Goal: Information Seeking & Learning: Learn about a topic

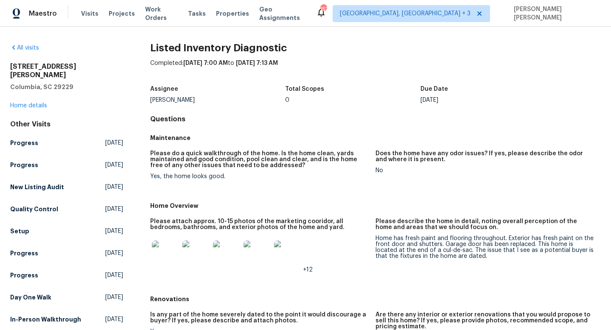
scroll to position [46, 0]
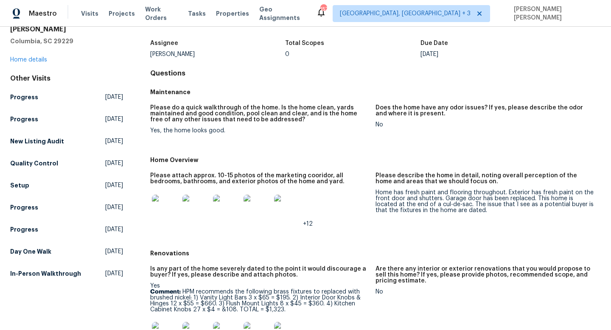
click at [393, 193] on div "Home has fresh paint and flooring throughout. Exterior has fresh paint on the f…" at bounding box center [485, 202] width 219 height 24
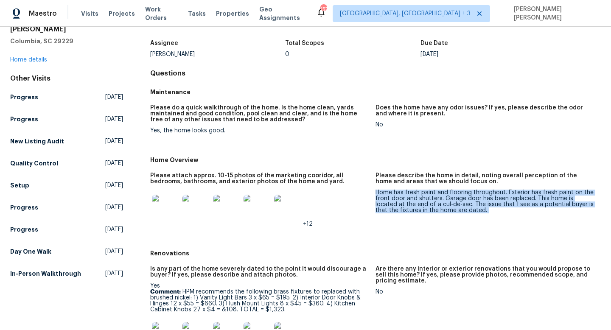
click at [393, 193] on div "Home has fresh paint and flooring throughout. Exterior has fresh paint on the f…" at bounding box center [485, 202] width 219 height 24
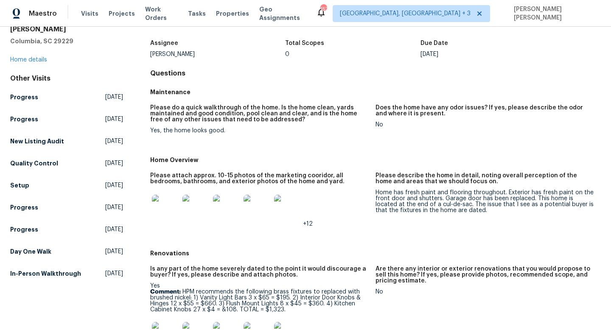
click at [380, 120] on div "Does the home have any odor issues? If yes, please describe the odor and where …" at bounding box center [485, 113] width 219 height 17
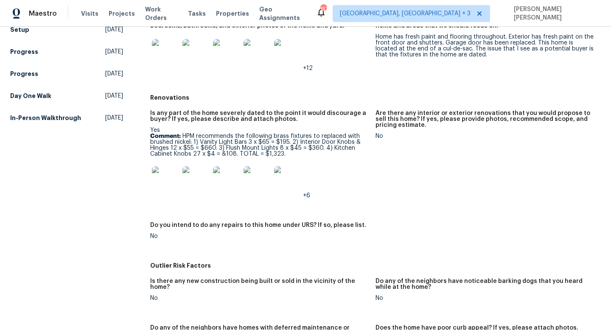
scroll to position [233, 0]
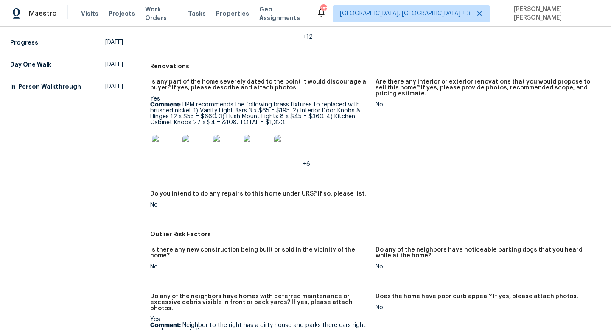
click at [280, 109] on p "Comment: HPM recommends the following brass fixtures to replaced with brushed n…" at bounding box center [259, 114] width 219 height 24
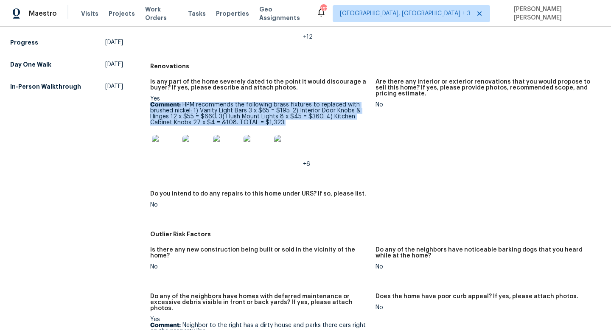
click at [280, 109] on p "Comment: HPM recommends the following brass fixtures to replaced with brushed n…" at bounding box center [259, 114] width 219 height 24
click at [230, 109] on p "Comment: HPM recommends the following brass fixtures to replaced with brushed n…" at bounding box center [259, 114] width 219 height 24
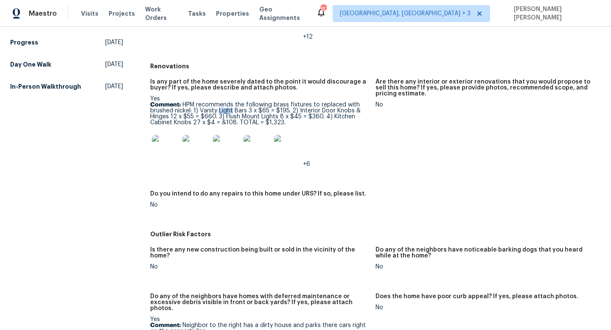
click at [230, 109] on p "Comment: HPM recommends the following brass fixtures to replaced with brushed n…" at bounding box center [259, 114] width 219 height 24
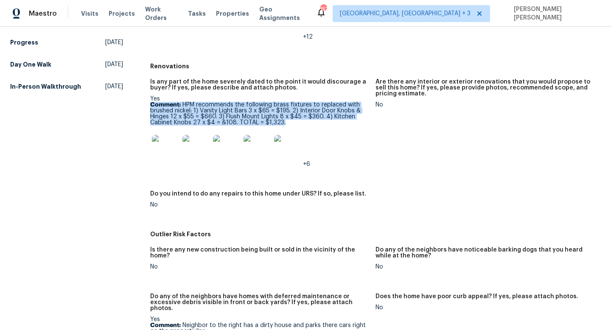
click at [230, 109] on p "Comment: HPM recommends the following brass fixtures to replaced with brushed n…" at bounding box center [259, 114] width 219 height 24
click at [202, 109] on p "Comment: HPM recommends the following brass fixtures to replaced with brushed n…" at bounding box center [259, 114] width 219 height 24
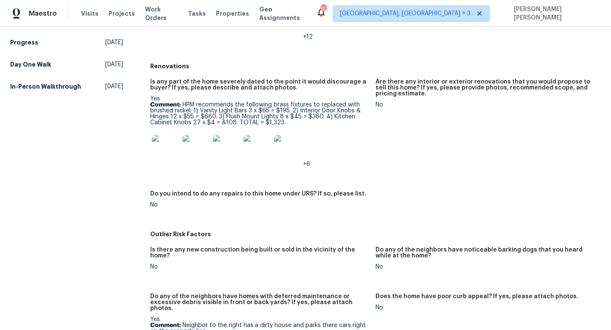
click at [152, 151] on img at bounding box center [165, 148] width 27 height 27
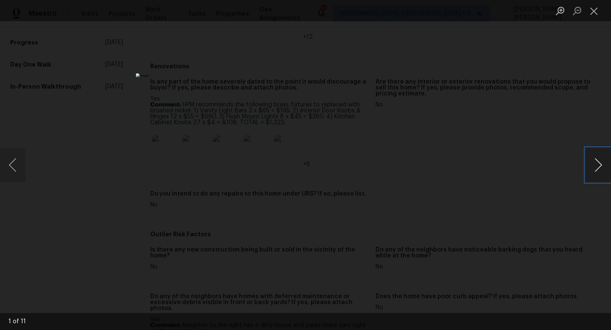
click at [595, 165] on button "Next image" at bounding box center [598, 165] width 25 height 34
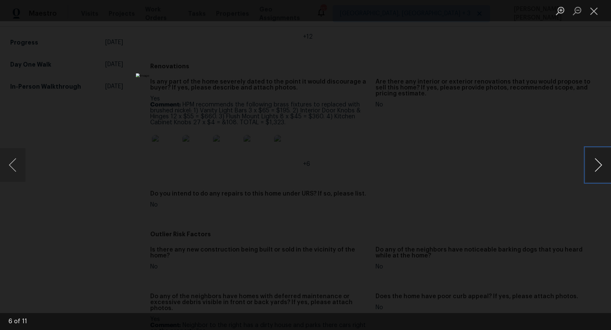
click at [595, 165] on button "Next image" at bounding box center [598, 165] width 25 height 34
click at [451, 164] on div "Lightbox" at bounding box center [305, 165] width 611 height 330
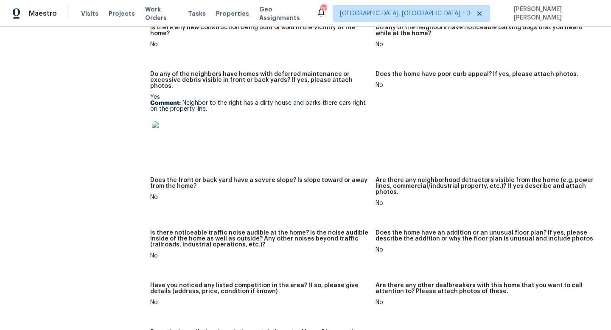
scroll to position [463, 0]
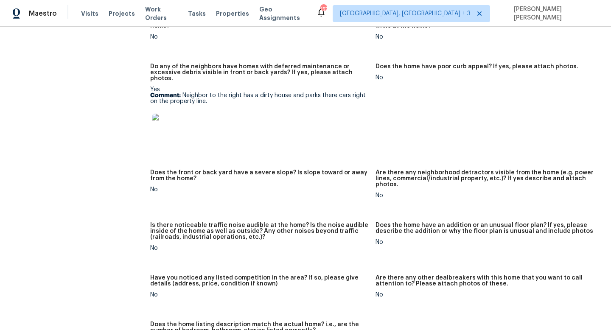
click at [202, 93] on p "Comment: Neighbor to the right has a dirty house and parks there cars right on …" at bounding box center [259, 99] width 219 height 12
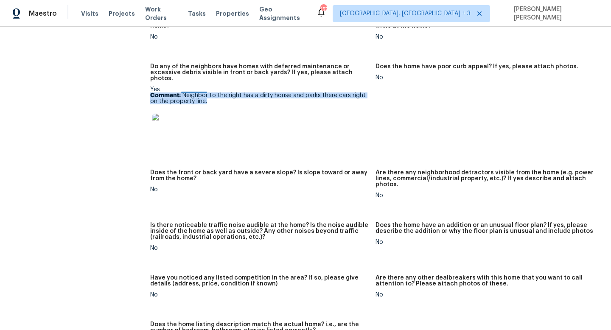
click at [202, 93] on p "Comment: Neighbor to the right has a dirty house and parks there cars right on …" at bounding box center [259, 99] width 219 height 12
click at [158, 131] on img at bounding box center [165, 127] width 27 height 27
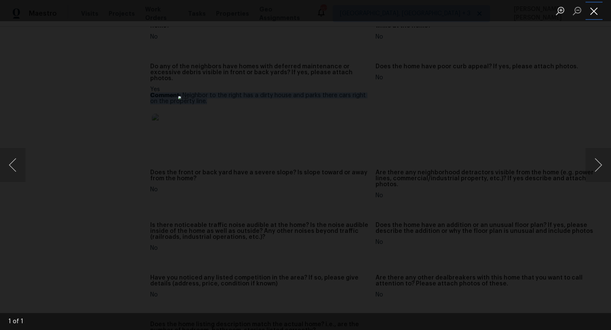
click at [600, 6] on button "Close lightbox" at bounding box center [594, 10] width 17 height 15
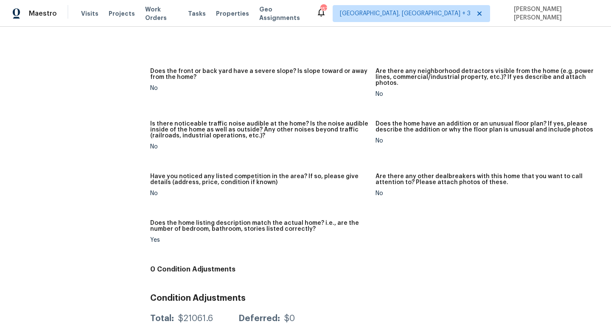
scroll to position [584, 0]
